Goal: Navigation & Orientation: Go to known website

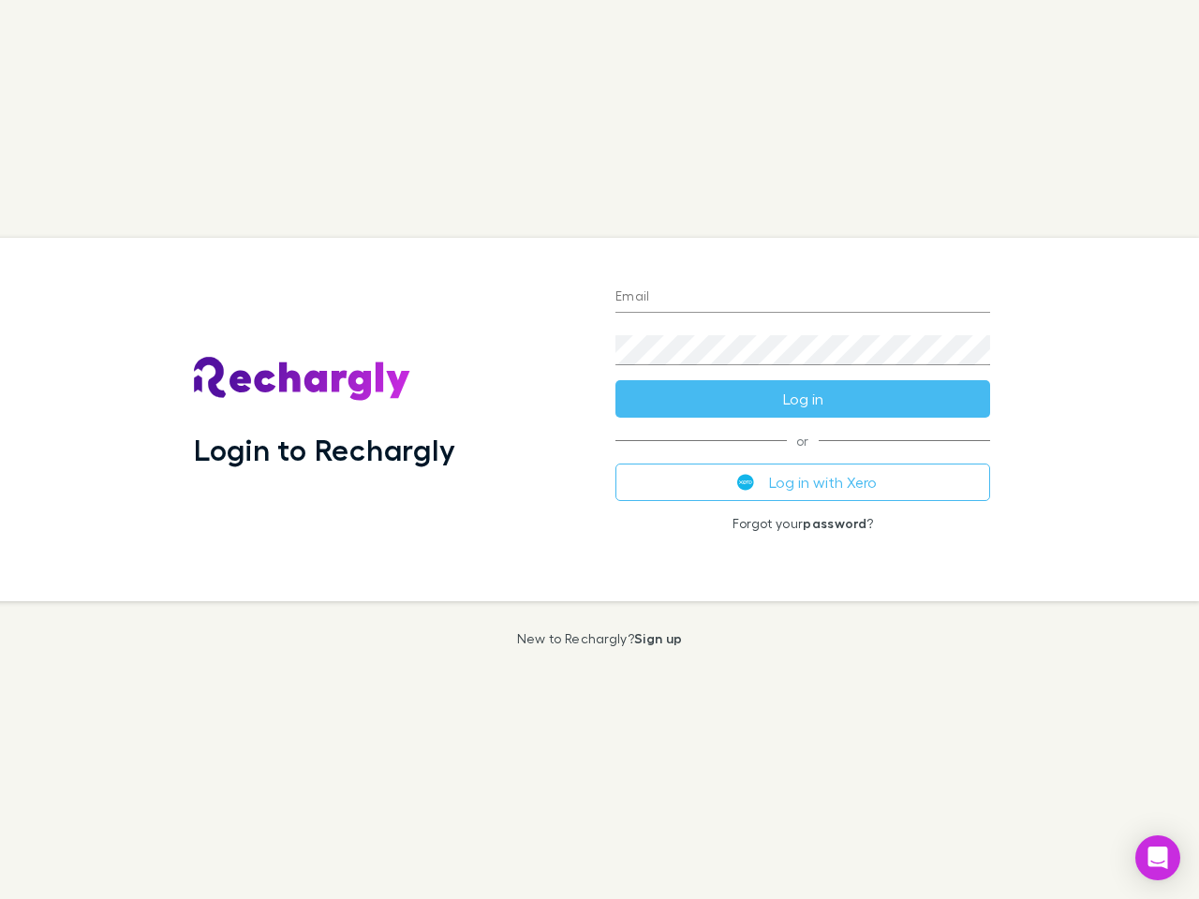
click at [599, 450] on div "Login to Rechargly" at bounding box center [389, 419] width 421 height 363
click at [803, 298] on input "Email" at bounding box center [802, 298] width 375 height 30
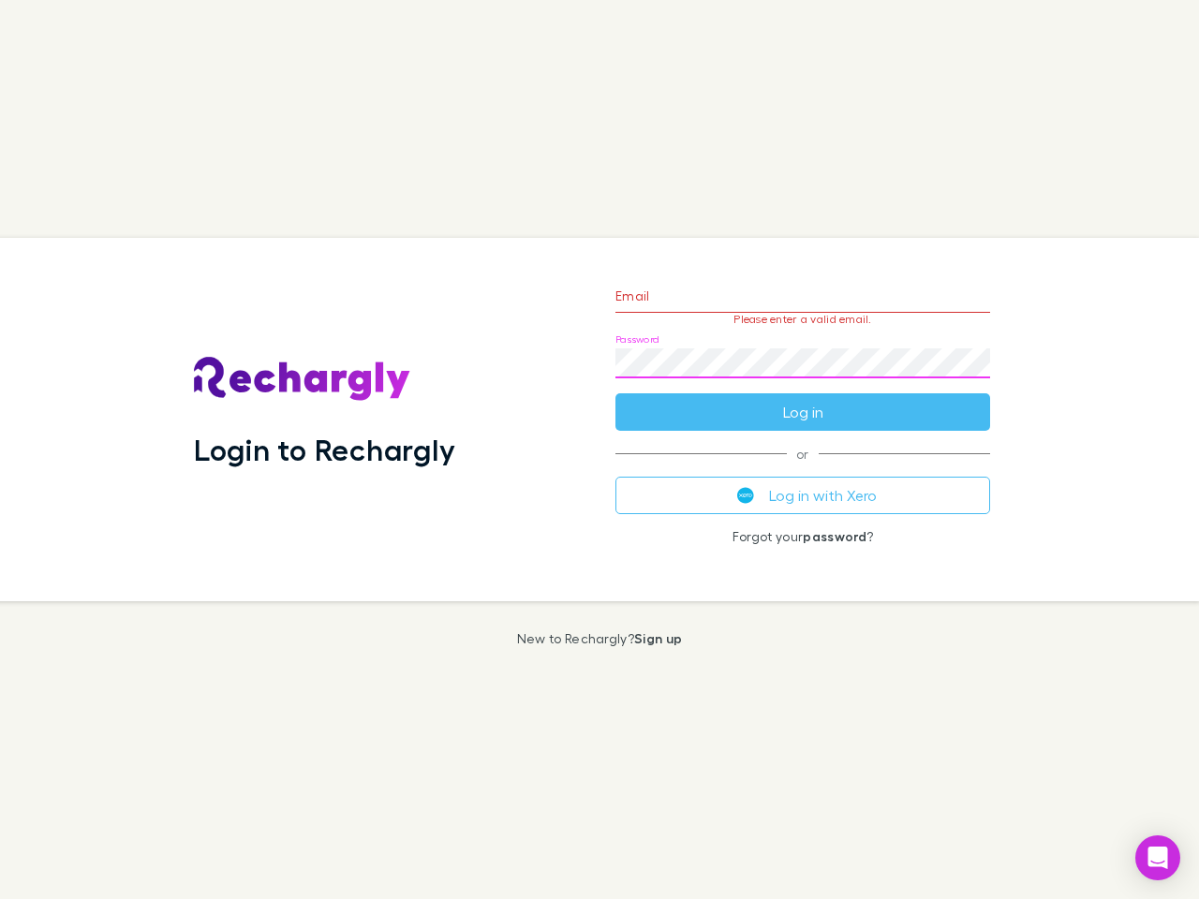
click at [803, 399] on form "Email Please enter a valid email. Password Log in" at bounding box center [802, 349] width 375 height 163
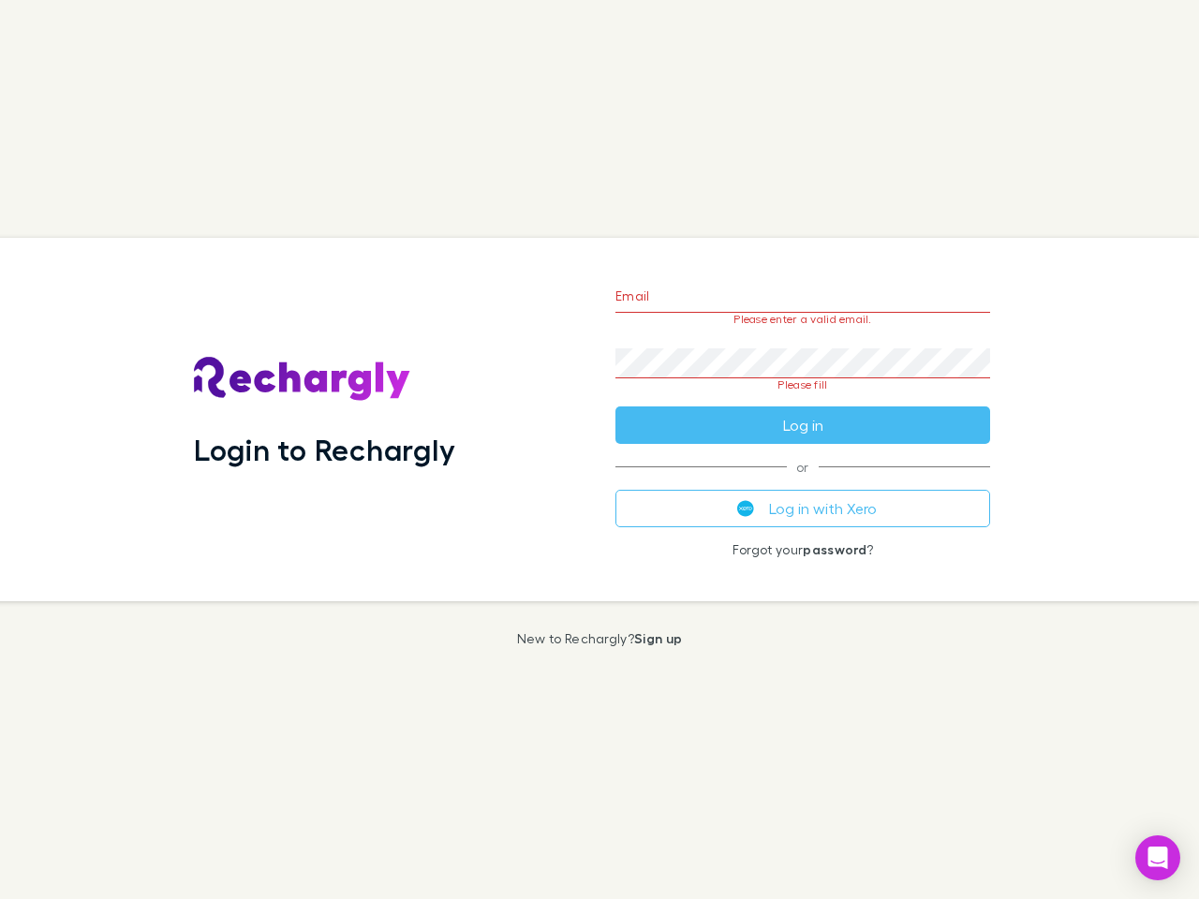
click at [803, 482] on div "Email Please enter a valid email. Password Please fill Log in or Log in with Xe…" at bounding box center [802, 419] width 405 height 363
click at [1158, 858] on icon "Open Intercom Messenger" at bounding box center [1158, 858] width 20 height 22
